Goal: Transaction & Acquisition: Obtain resource

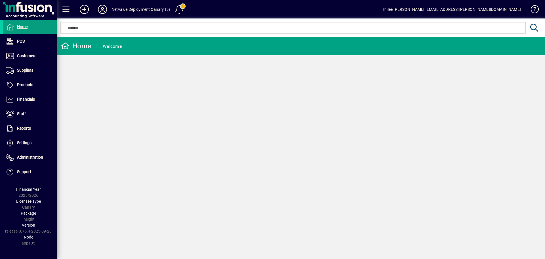
click at [182, 8] on span at bounding box center [180, 10] width 14 height 14
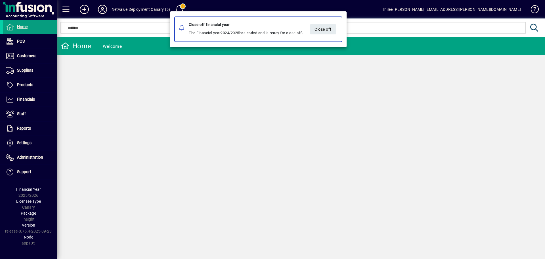
click at [155, 94] on div at bounding box center [272, 129] width 545 height 259
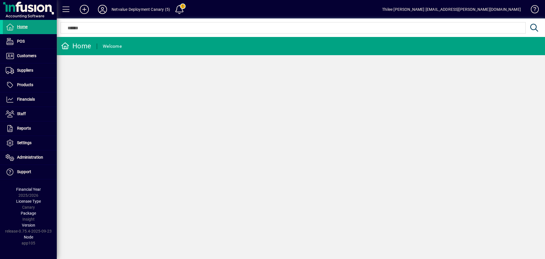
click at [507, 9] on div "Thilee [PERSON_NAME] [EMAIL_ADDRESS][PERSON_NAME][DOMAIN_NAME]" at bounding box center [451, 9] width 139 height 9
click at [24, 55] on span "Customers" at bounding box center [26, 55] width 19 height 5
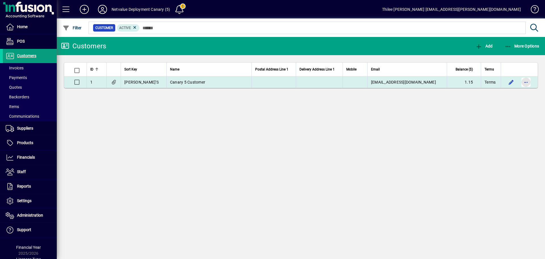
click at [526, 83] on span "button" at bounding box center [526, 82] width 14 height 14
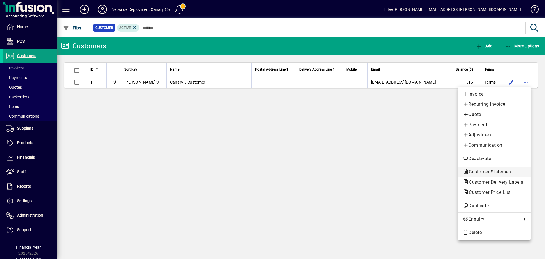
click at [484, 170] on span "Customer Statement" at bounding box center [489, 171] width 53 height 5
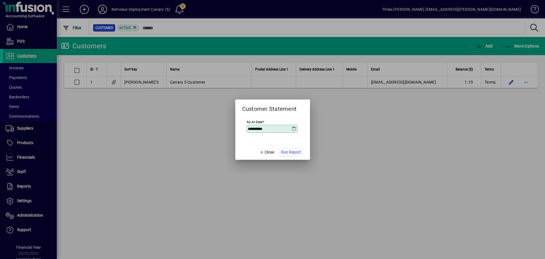
click at [288, 151] on span "Run Report" at bounding box center [291, 152] width 20 height 6
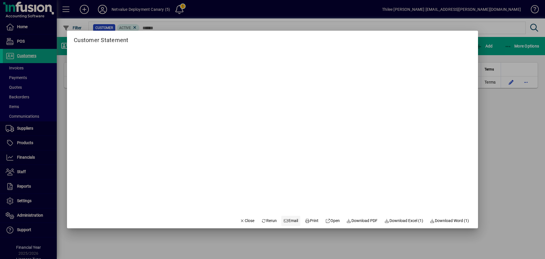
click at [288, 220] on span "Email" at bounding box center [291, 220] width 15 height 6
